Goal: Download file/media

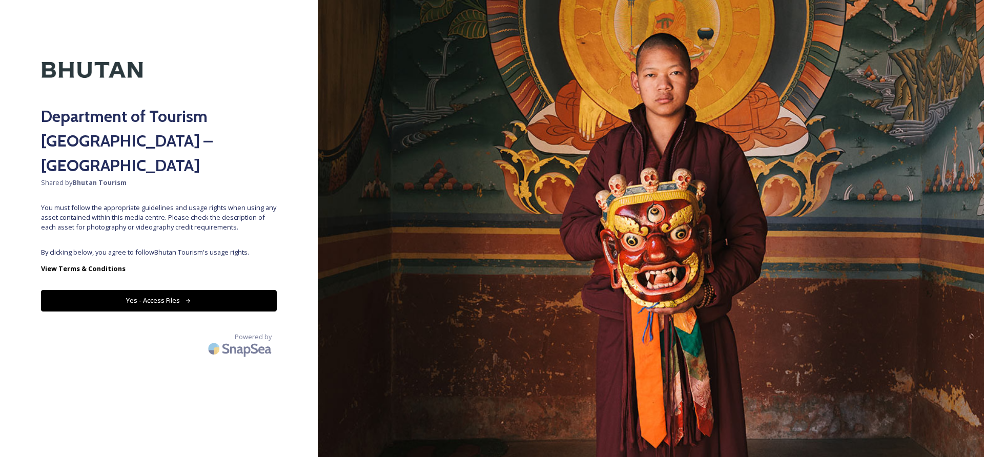
click at [170, 290] on button "Yes - Access Files" at bounding box center [159, 300] width 236 height 21
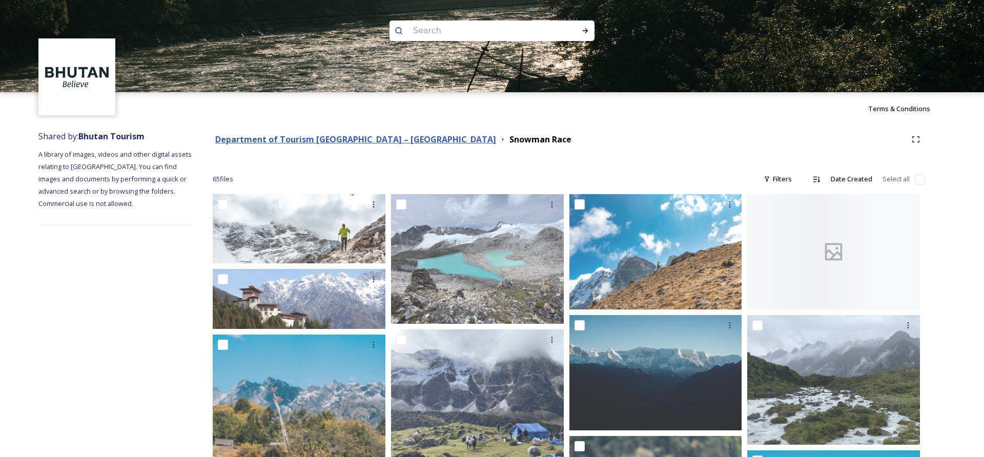
click at [347, 142] on strong "Department of Tourism [GEOGRAPHIC_DATA] – [GEOGRAPHIC_DATA]" at bounding box center [355, 139] width 281 height 11
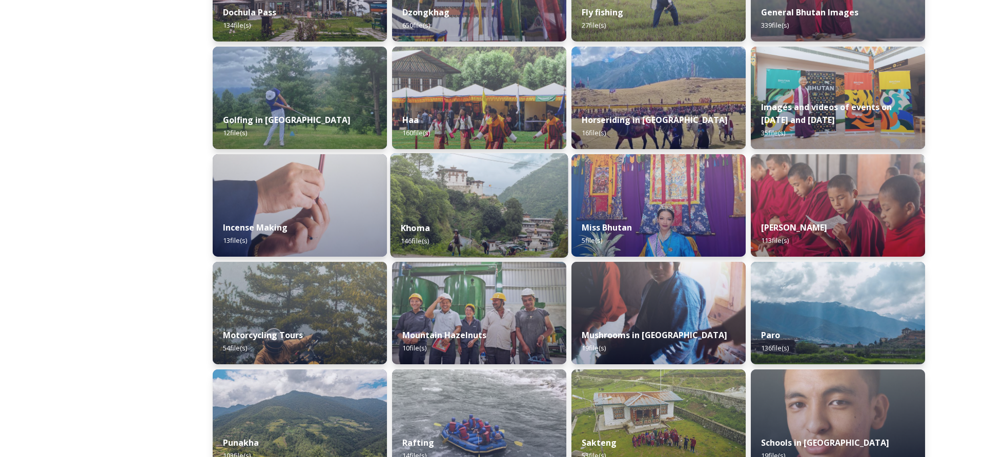
scroll to position [441, 0]
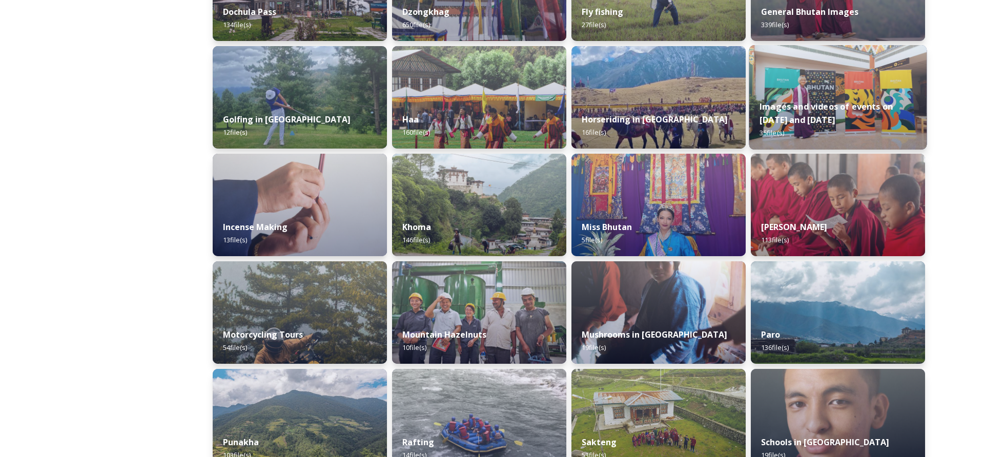
click at [871, 117] on div "Images and videos of events on [DATE] and [DATE] 35 file(s)" at bounding box center [838, 119] width 178 height 59
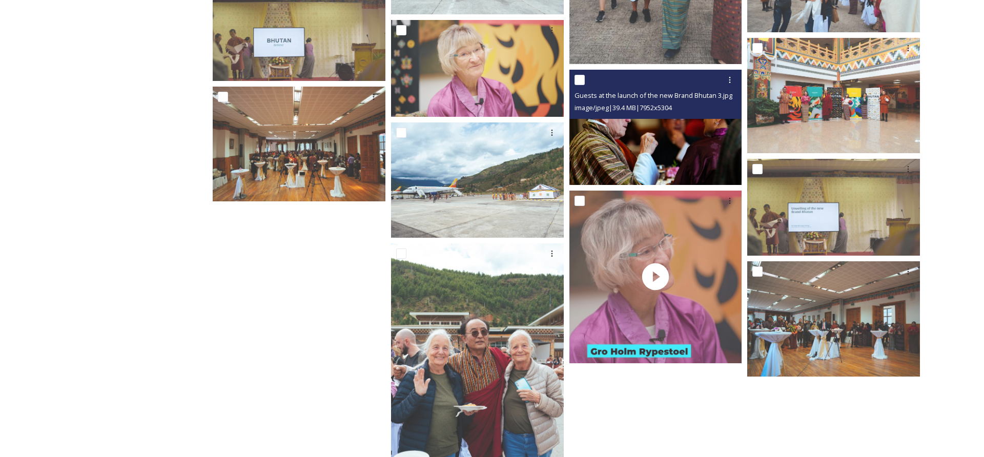
scroll to position [1045, 0]
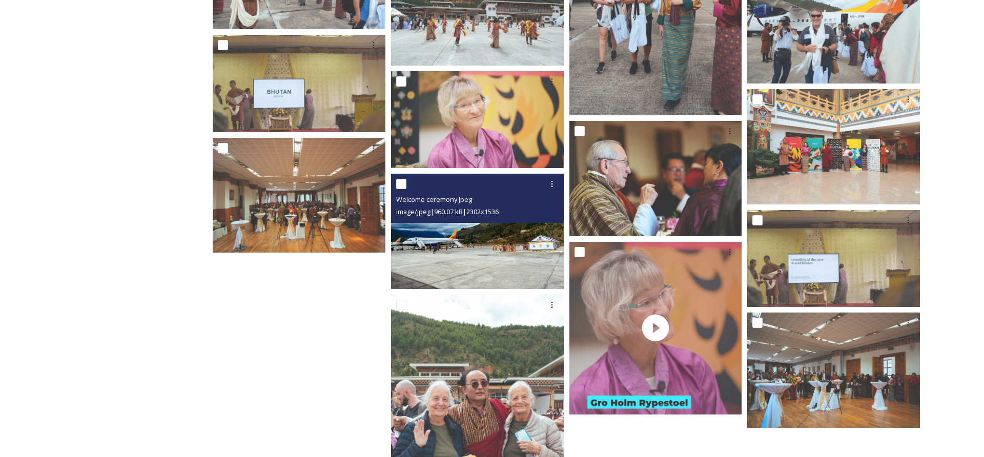
click at [475, 251] on img at bounding box center [477, 231] width 173 height 115
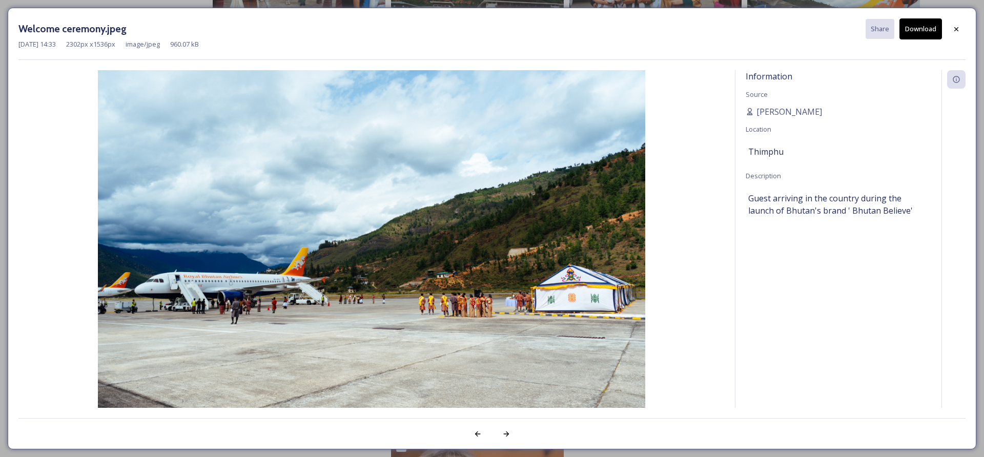
click at [925, 26] on button "Download" at bounding box center [921, 28] width 43 height 21
click at [957, 27] on icon at bounding box center [956, 29] width 8 height 8
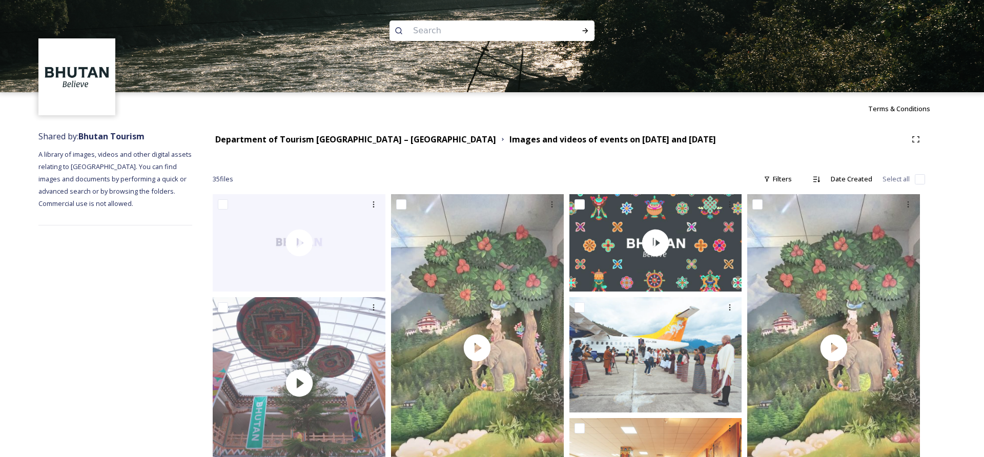
scroll to position [0, 0]
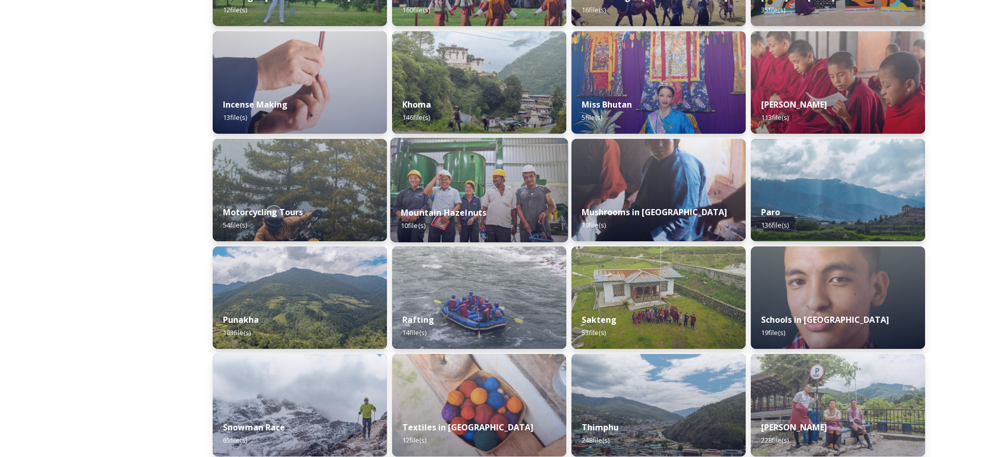
scroll to position [557, 0]
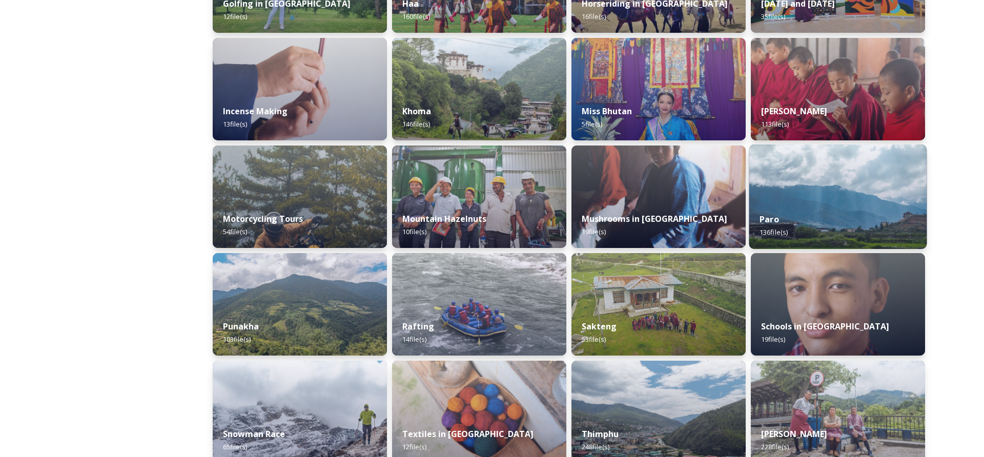
click at [837, 212] on div "Paro 136 file(s)" at bounding box center [838, 225] width 178 height 47
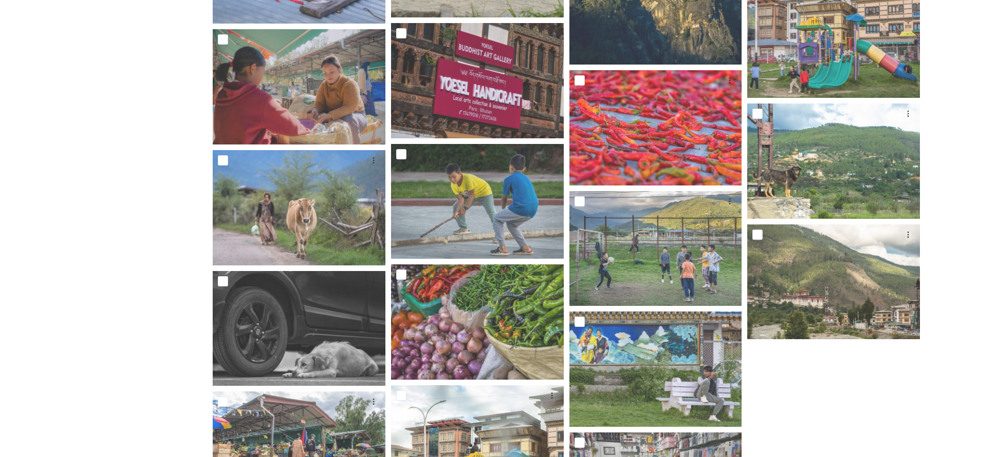
scroll to position [4657, 0]
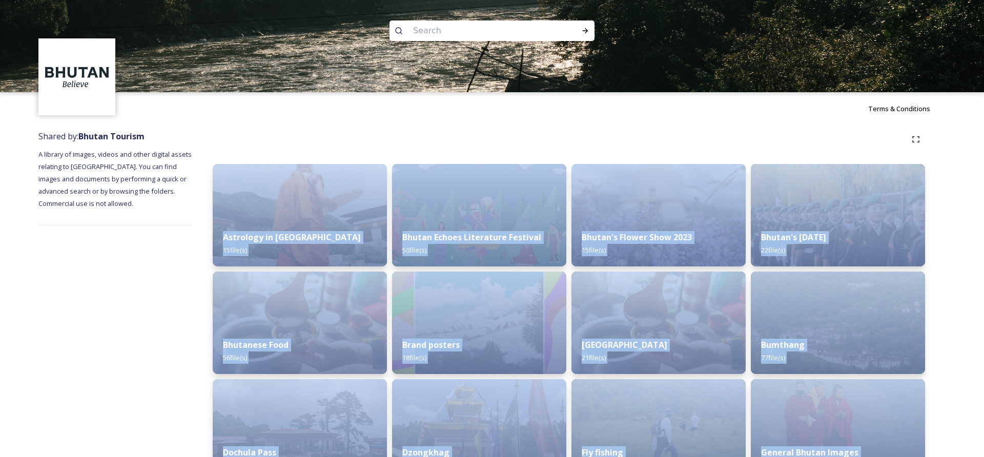
click at [460, 33] on input at bounding box center [478, 30] width 140 height 23
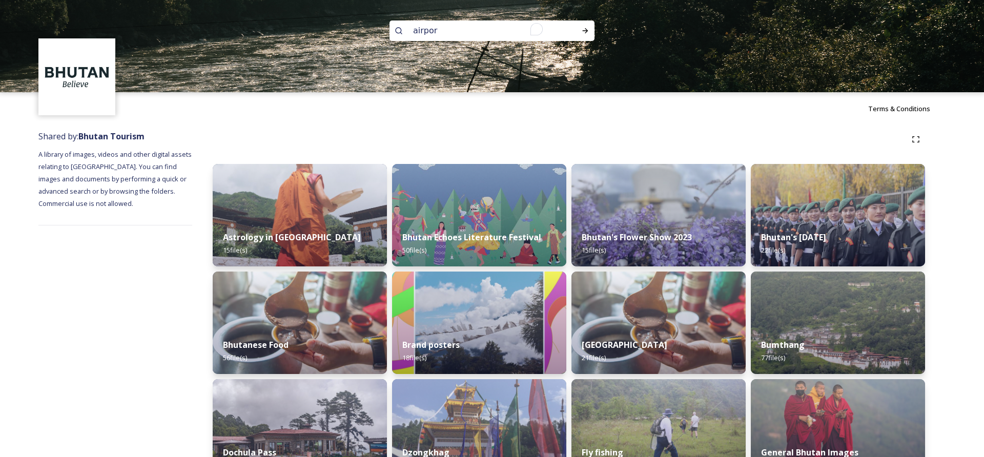
type input "airport"
drag, startPoint x: 455, startPoint y: 31, endPoint x: 407, endPoint y: 26, distance: 48.5
click at [407, 26] on div "airport" at bounding box center [492, 31] width 205 height 21
type input "a"
type input "plane"
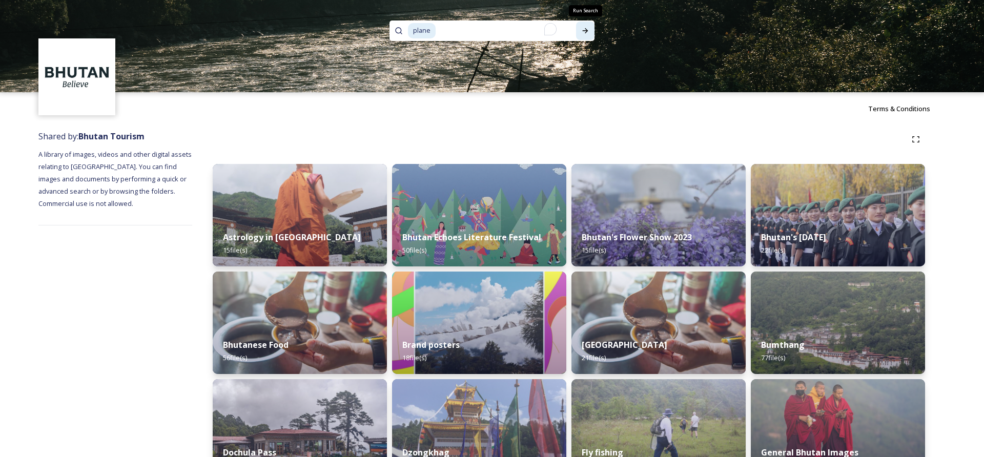
click at [589, 35] on div "Run Search" at bounding box center [585, 31] width 18 height 18
